Goal: Task Accomplishment & Management: Complete application form

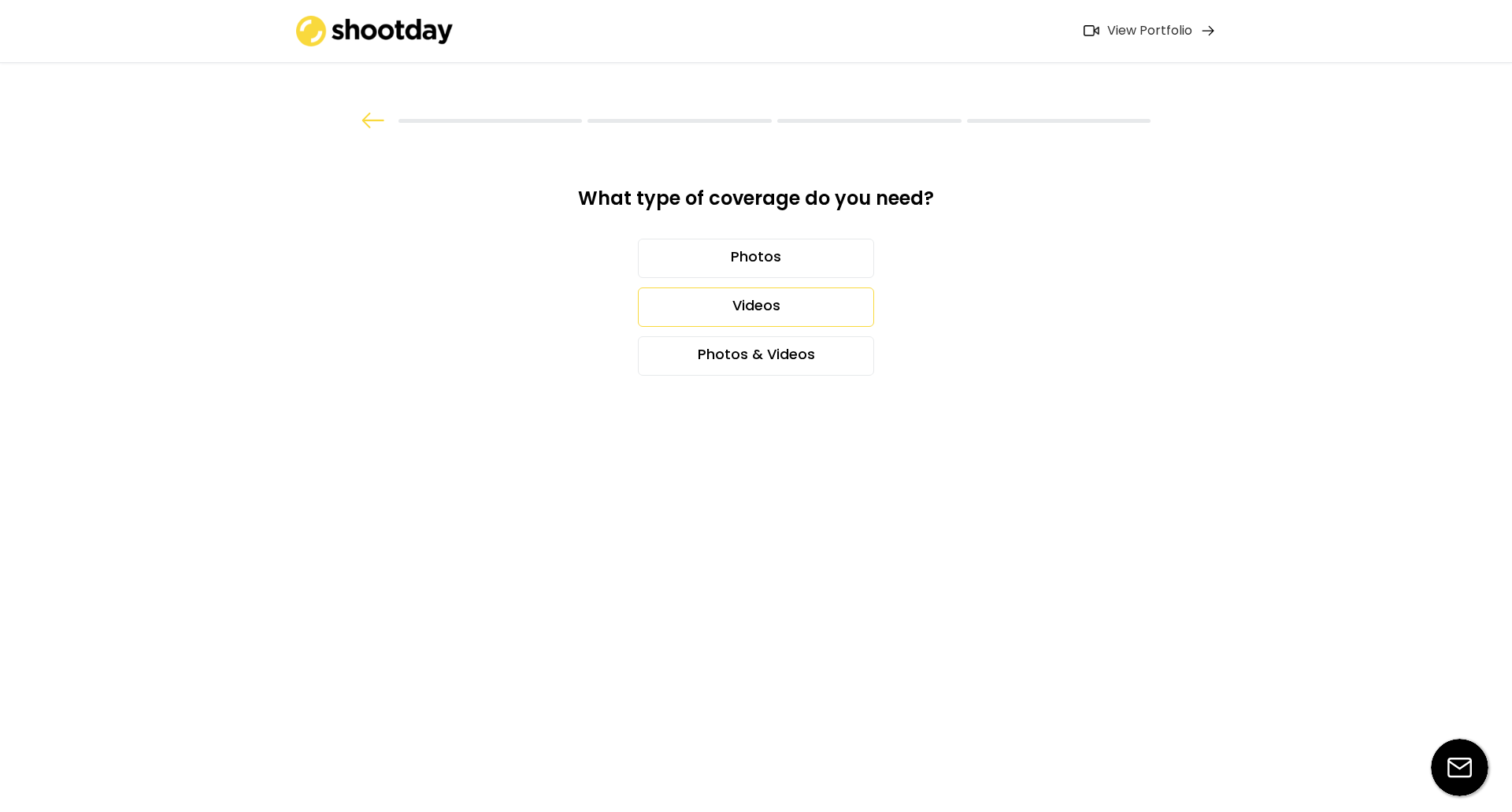
click at [762, 307] on div "Videos" at bounding box center [756, 307] width 236 height 39
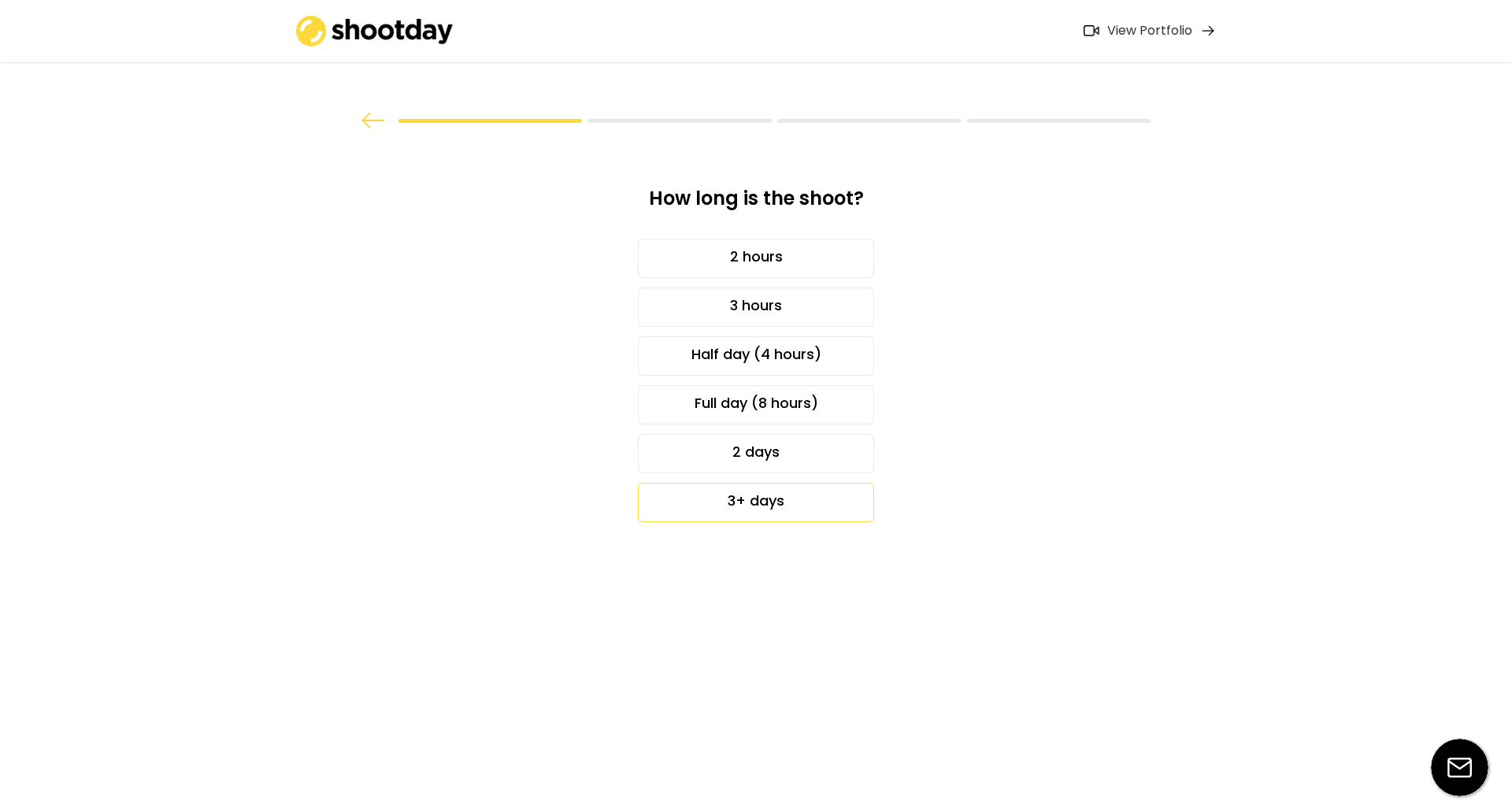
click at [810, 503] on div "3+ days" at bounding box center [756, 502] width 236 height 39
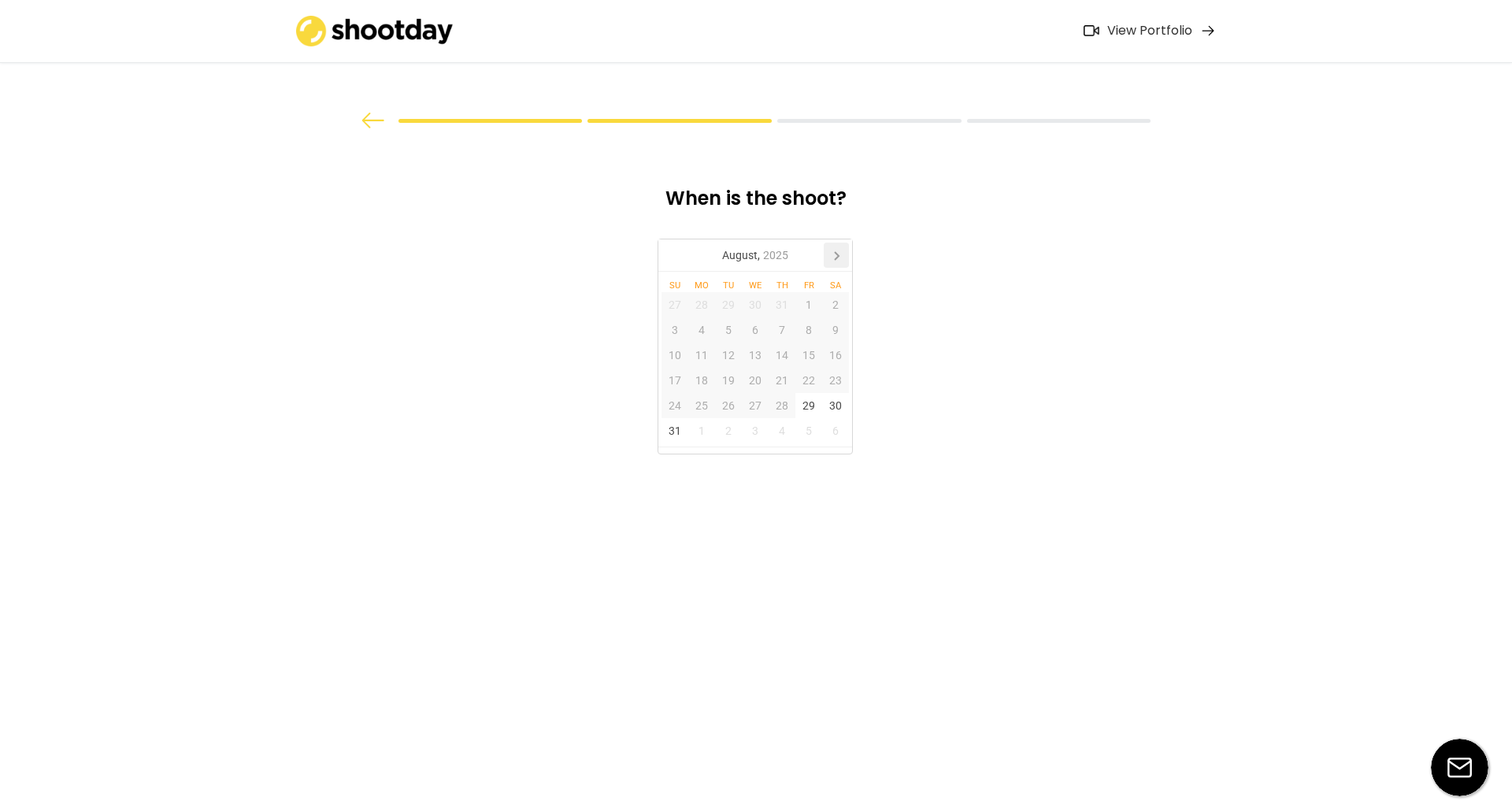
click at [836, 254] on icon at bounding box center [836, 255] width 25 height 25
click at [734, 359] on div "14" at bounding box center [728, 355] width 27 height 25
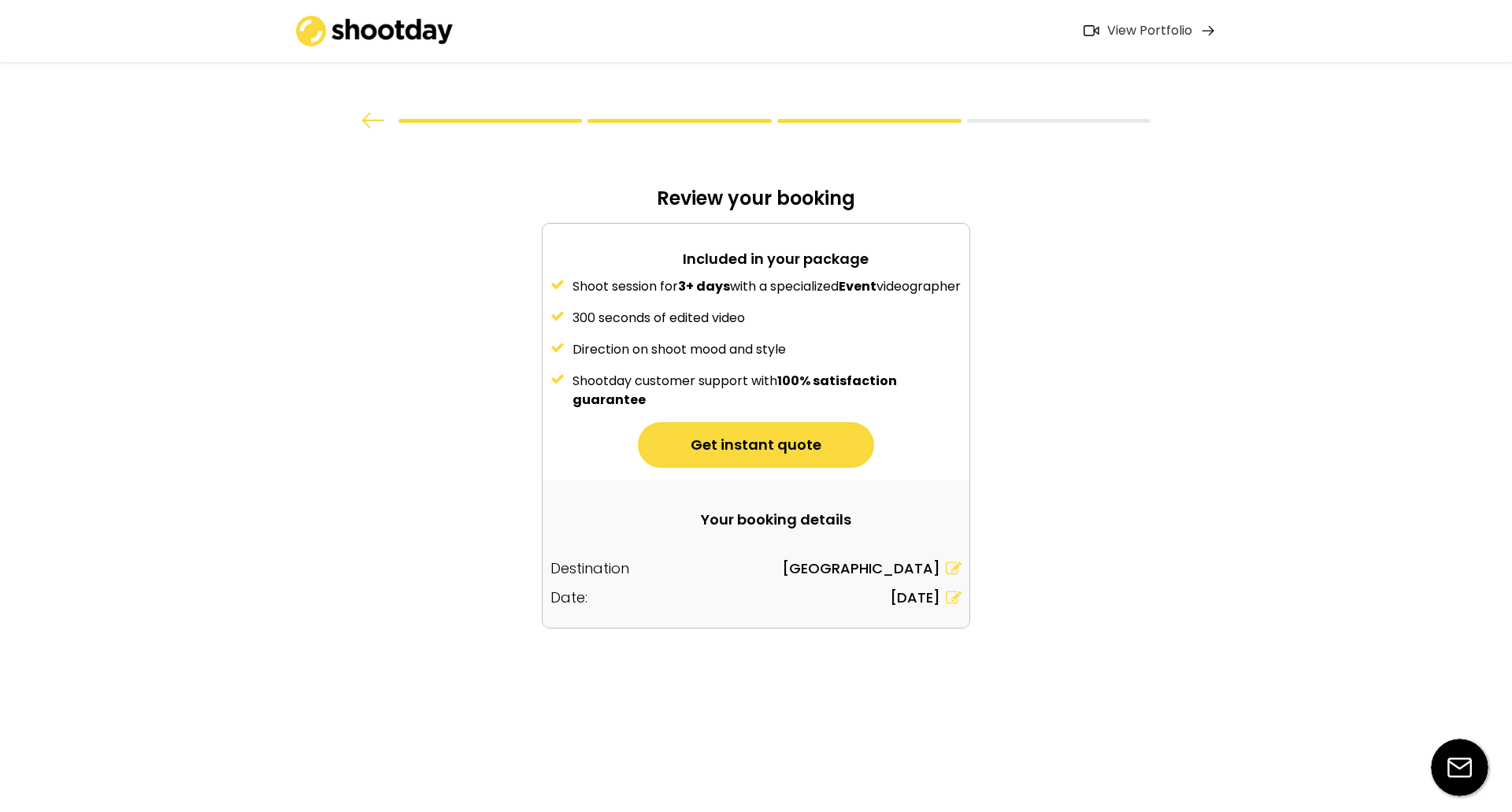
click at [680, 381] on div "Shoot session for 3+ days with a specialized Event videographer 300 seconds of …" at bounding box center [756, 343] width 426 height 132
click at [776, 468] on button "Get instant quote" at bounding box center [756, 445] width 236 height 46
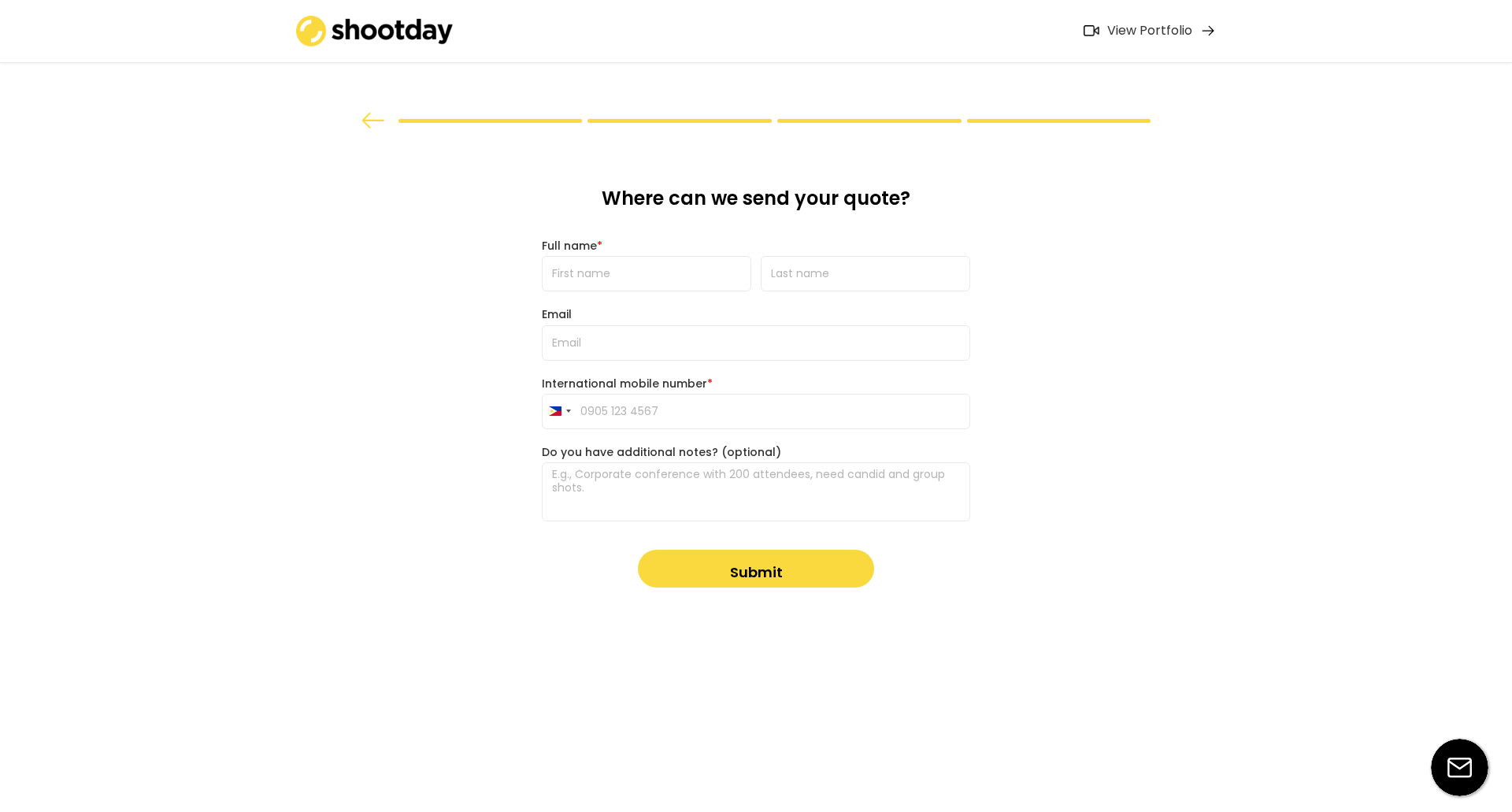
click at [638, 274] on input "input" at bounding box center [646, 273] width 209 height 35
type input "[PERSON_NAME]"
click at [796, 270] on input "input" at bounding box center [865, 273] width 209 height 35
type input "[PERSON_NAME]"
click at [577, 341] on input "email" at bounding box center [756, 342] width 428 height 35
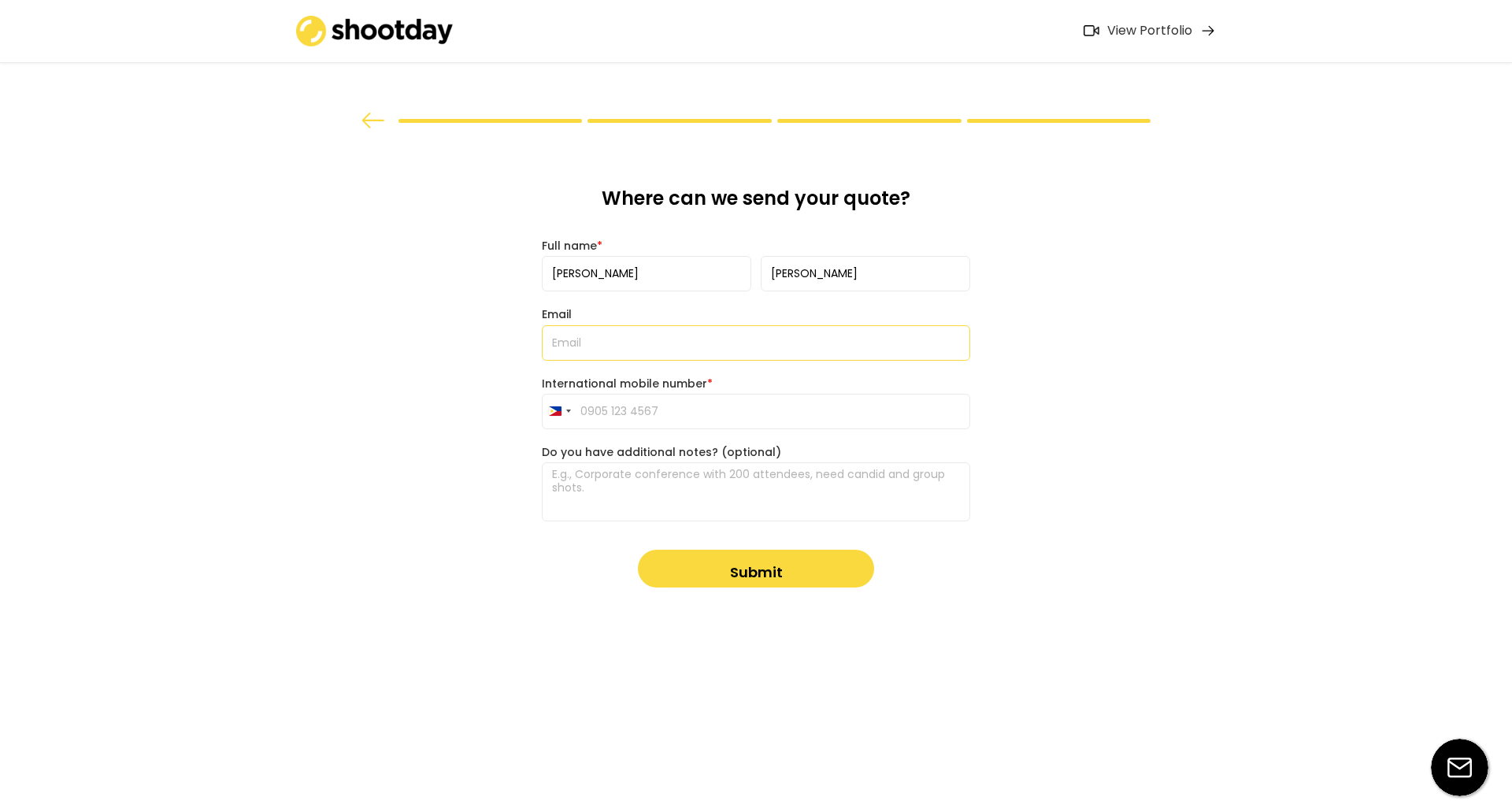
type input "[EMAIL_ADDRESS][DOMAIN_NAME]"
click at [628, 408] on input "tel" at bounding box center [756, 411] width 428 height 35
type input "0976 094 1879"
click at [620, 475] on textarea at bounding box center [756, 492] width 428 height 59
paste textarea "Lo ipsu do sit ametcon: Adipisc elit sed Doeiusmo Temp Incididuntu Labor (ETDO)…"
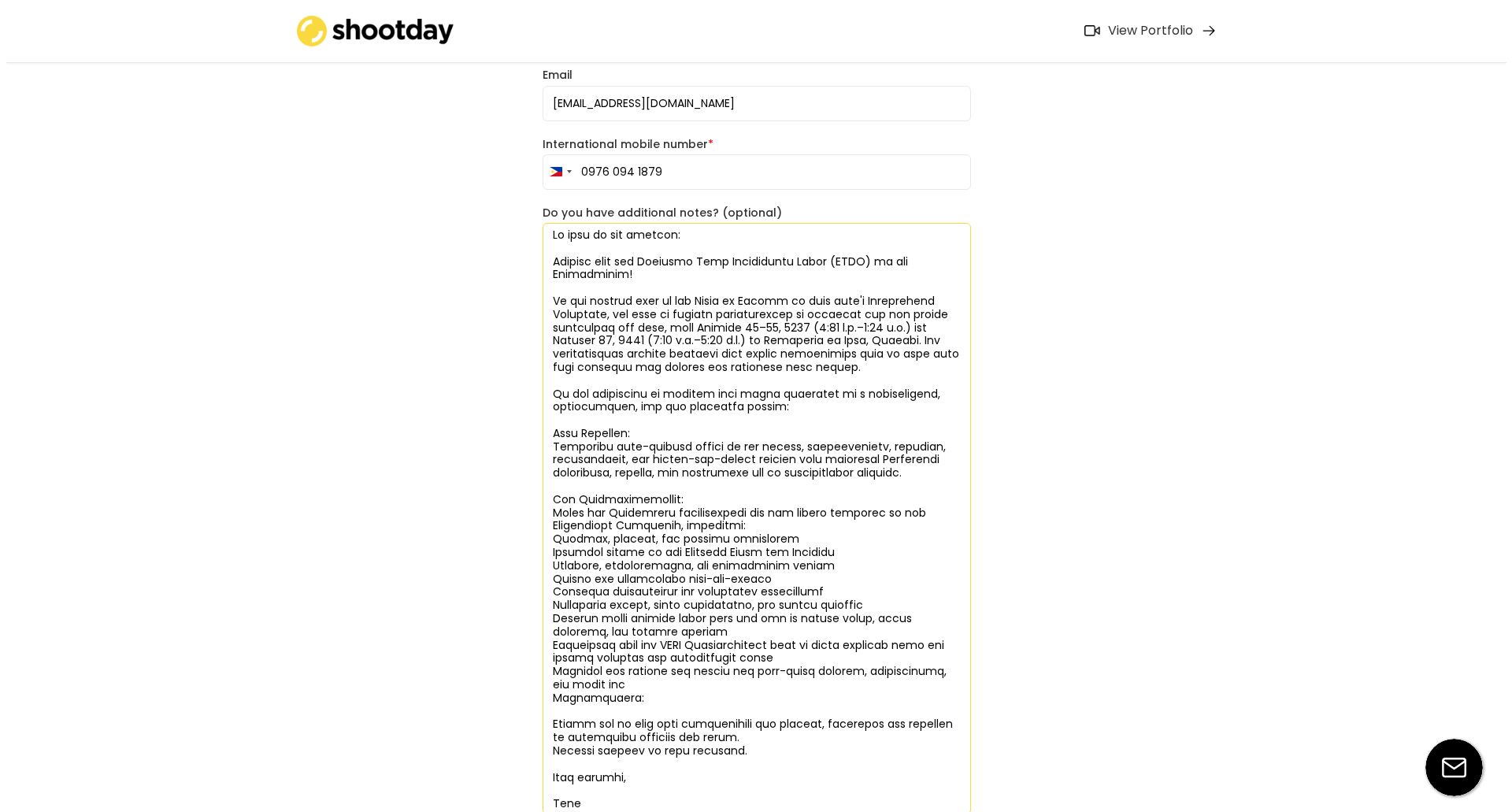
scroll to position [380, 0]
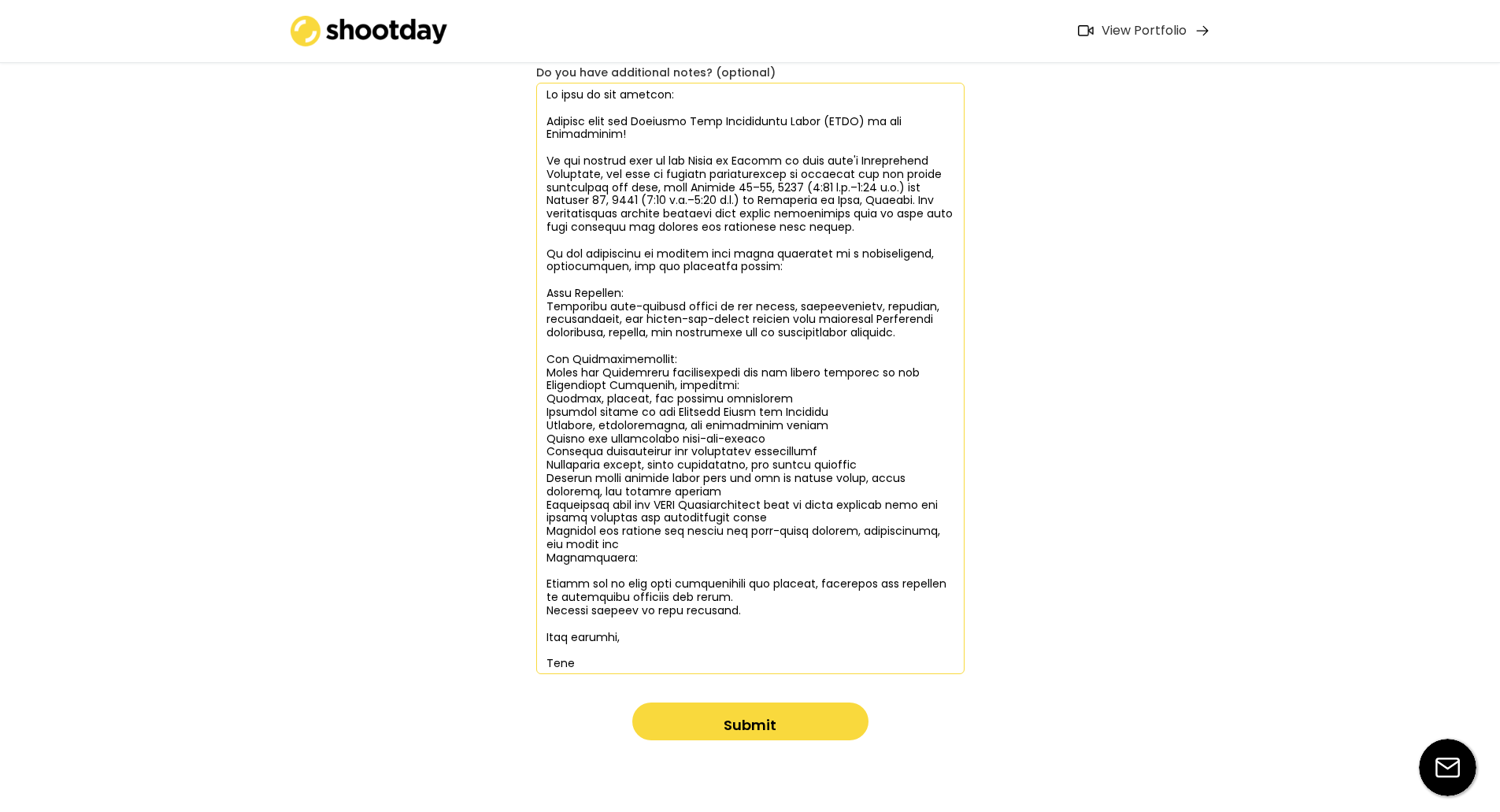
type textarea "Lo ipsu do sit ametcon: Adipisc elit sed Doeiusmo Temp Incididuntu Labor (ETDO)…"
click at [734, 734] on button "Submit" at bounding box center [750, 721] width 236 height 38
